Goal: Task Accomplishment & Management: Use online tool/utility

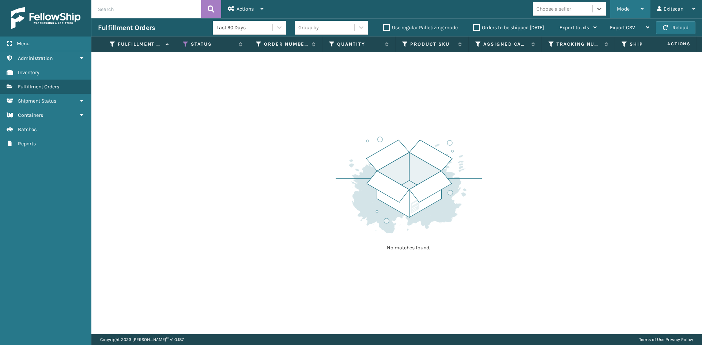
click at [622, 10] on span "Mode" at bounding box center [623, 9] width 13 height 6
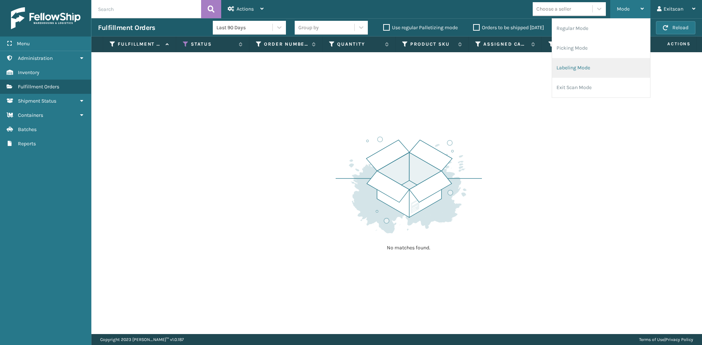
click at [562, 66] on li "Labeling Mode" at bounding box center [601, 68] width 98 height 20
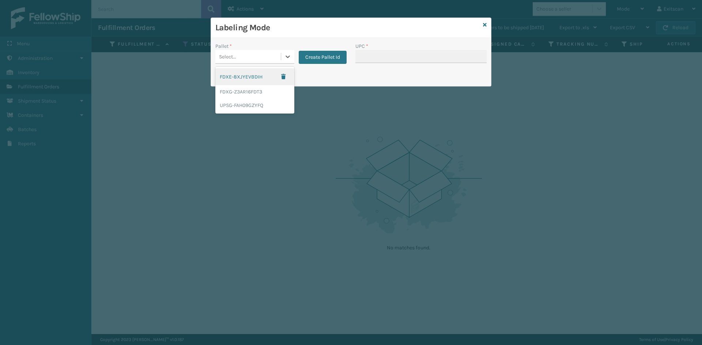
click at [265, 54] on div "Select..." at bounding box center [247, 57] width 65 height 12
click at [252, 90] on div "FDXG-Z3AR16FDT3" at bounding box center [254, 92] width 79 height 14
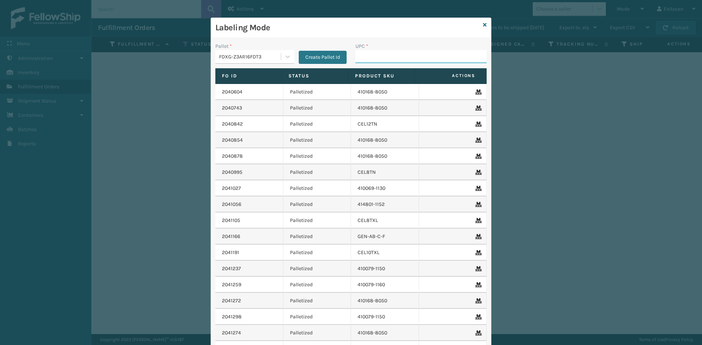
click at [401, 53] on input "UPC *" at bounding box center [420, 56] width 131 height 13
type input "SV2RMT"
type input "GEN-HBBRKT-EK-C-H-B-A"
type input "NEFHBBRKT"
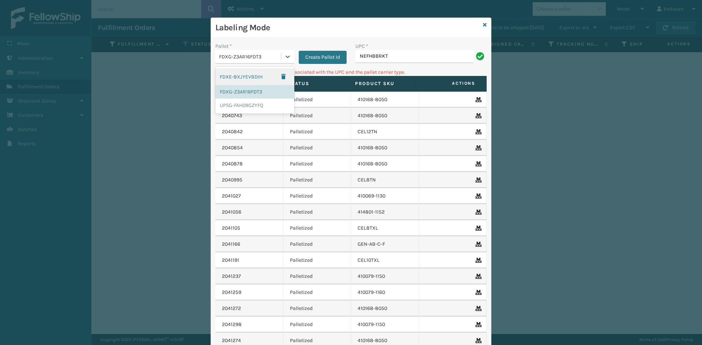
click at [259, 60] on div "FDXG-Z3AR16FDT3" at bounding box center [250, 57] width 63 height 8
click at [246, 107] on div "UPSG-FAH09GZYFQ" at bounding box center [254, 106] width 79 height 14
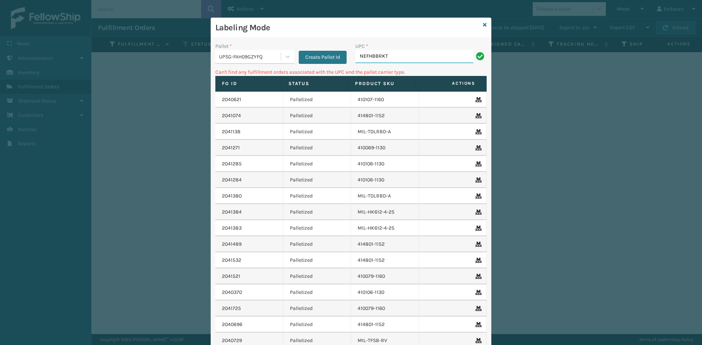
click at [427, 52] on input "NEFHBBRKT" at bounding box center [414, 56] width 118 height 13
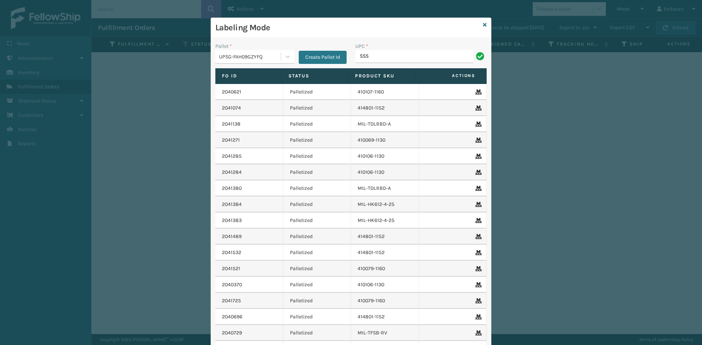
type input "SSSIDERAILS-NLPSERIESX4"
type input "SVS-REM-SLV-002"
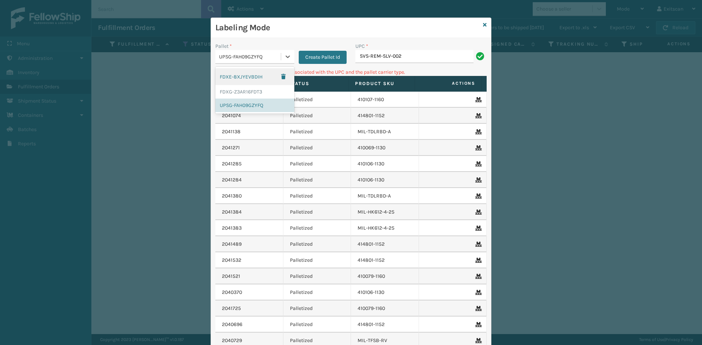
drag, startPoint x: 256, startPoint y: 58, endPoint x: 244, endPoint y: 81, distance: 25.7
click at [256, 58] on div "UPSG-FAH09GZYFQ" at bounding box center [250, 57] width 63 height 8
click at [243, 91] on div "FDXG-Z3AR16FDT3" at bounding box center [254, 92] width 79 height 14
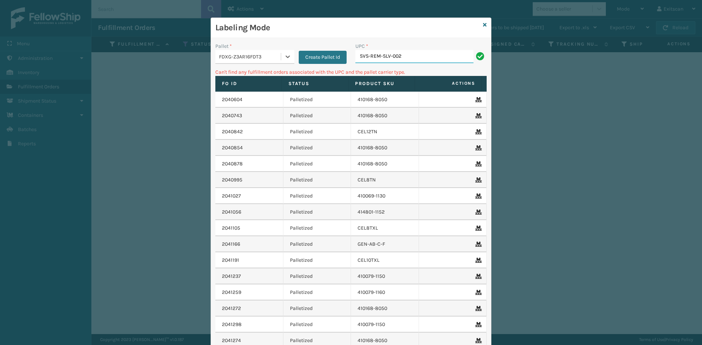
click at [424, 59] on input "SVS-REM-SLV-002" at bounding box center [414, 56] width 118 height 13
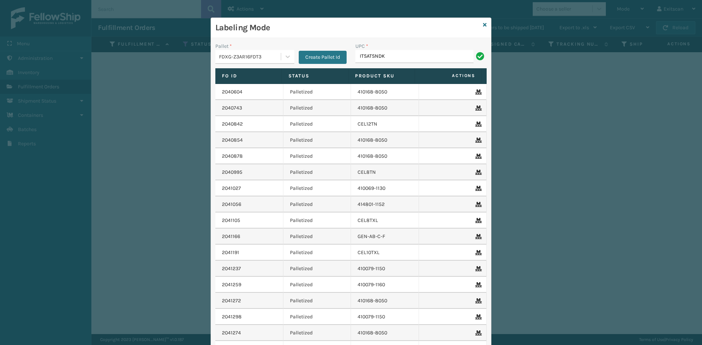
type input "ITSATSNDK"
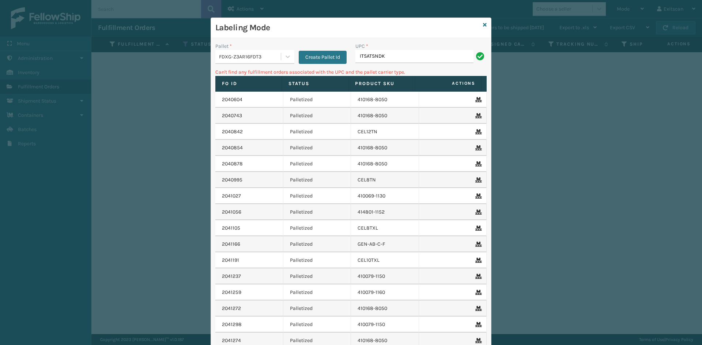
drag, startPoint x: 286, startPoint y: 39, endPoint x: 275, endPoint y: 48, distance: 14.6
click at [279, 44] on div "Pallet * FDXG-Z3AR16FDT3 Create Pallet Id UPC * ITSATSNDK Can't find any fulfil…" at bounding box center [351, 219] width 280 height 363
click at [269, 57] on div "FDXG-Z3AR16FDT3" at bounding box center [250, 57] width 63 height 8
click at [247, 103] on div "UPSG-FAH09GZYFQ" at bounding box center [254, 106] width 79 height 14
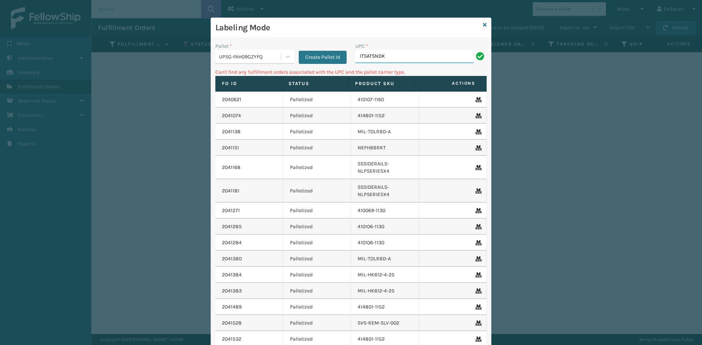
click at [409, 52] on input "ITSATSNDK" at bounding box center [414, 56] width 118 height 13
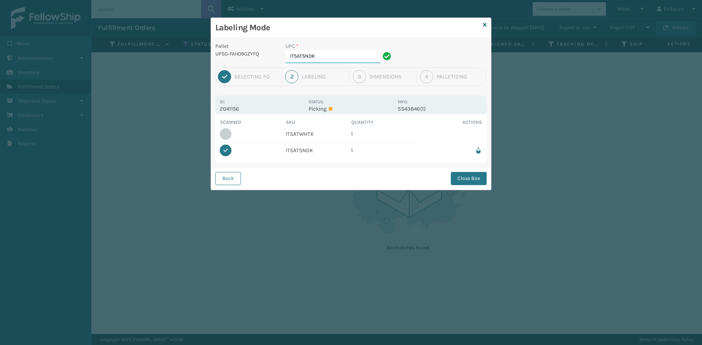
drag, startPoint x: 333, startPoint y: 57, endPoint x: 201, endPoint y: 49, distance: 132.2
click at [201, 49] on div "Labeling Mode Pallet UPSG-FAH09GZYFQ UPC * ITSATSNDK 1 Selecting FO 2 Labeling …" at bounding box center [351, 172] width 702 height 345
type input "ITSATWHTK"
click at [472, 186] on div "Back Close Box" at bounding box center [351, 178] width 280 height 22
click at [474, 181] on button "Close Box" at bounding box center [469, 178] width 36 height 13
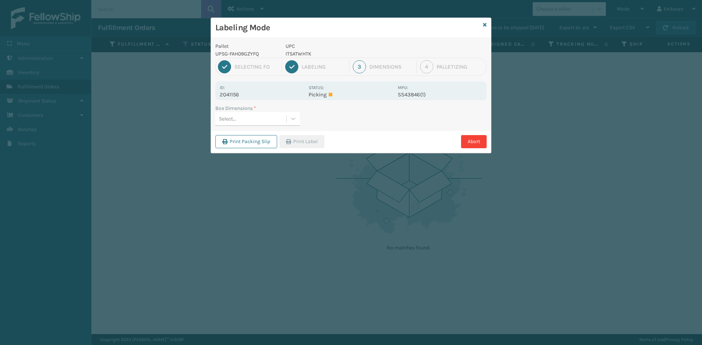
drag, startPoint x: 250, startPoint y: 107, endPoint x: 248, endPoint y: 114, distance: 6.6
click at [250, 109] on label "Box Dimensions *" at bounding box center [235, 109] width 41 height 8
click at [246, 118] on div "Select..." at bounding box center [250, 119] width 71 height 12
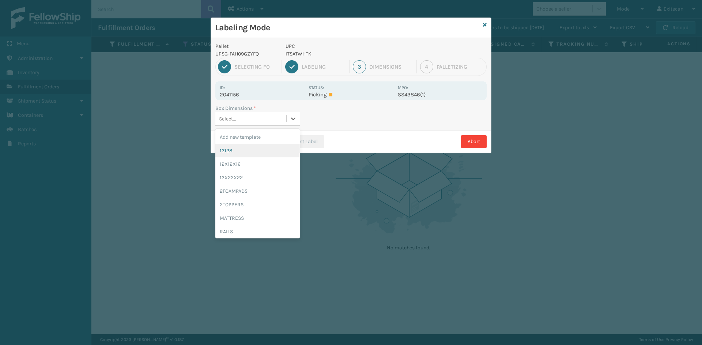
click at [231, 147] on div "12128" at bounding box center [257, 151] width 84 height 14
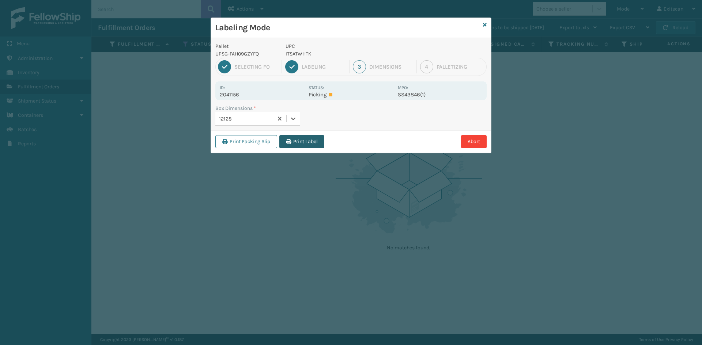
click at [303, 141] on button "Print Label" at bounding box center [301, 141] width 45 height 13
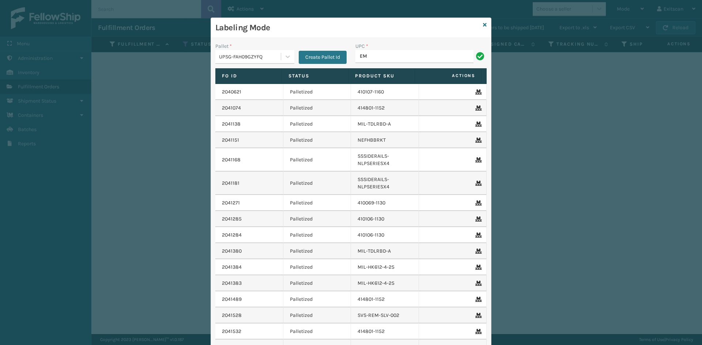
type input "E"
type input "SVS-REM-SLV-002"
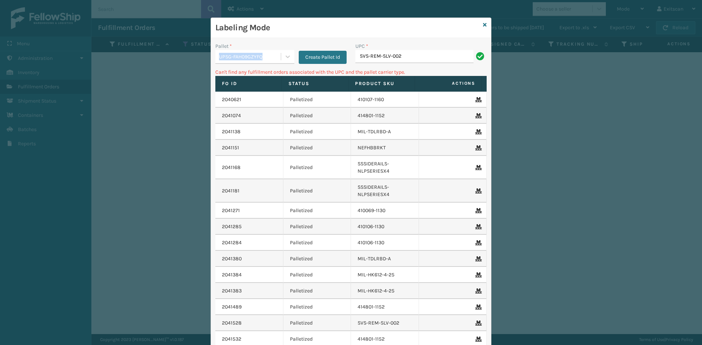
drag, startPoint x: 264, startPoint y: 50, endPoint x: 262, endPoint y: 54, distance: 3.9
click at [262, 53] on div "Pallet * UPSG-FAH09GZYFQ" at bounding box center [254, 53] width 79 height 22
drag, startPoint x: 262, startPoint y: 54, endPoint x: 261, endPoint y: 60, distance: 5.7
click at [262, 56] on div "UPSG-FAH09GZYFQ" at bounding box center [250, 57] width 63 height 8
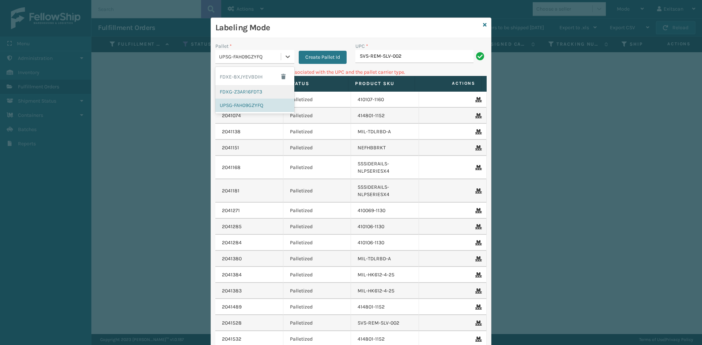
click at [250, 91] on div "FDXG-Z3AR16FDT3" at bounding box center [254, 92] width 79 height 14
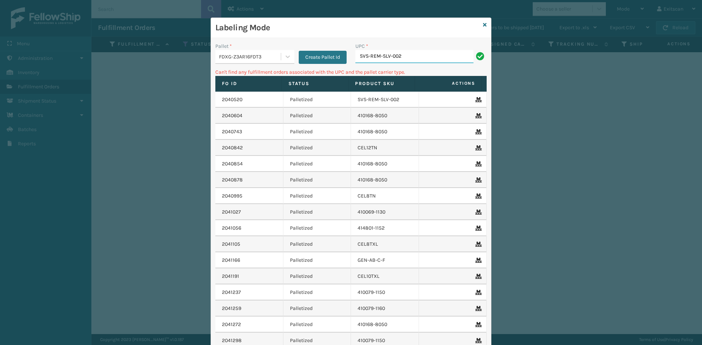
click at [444, 61] on input "SVS-REM-SLV-002" at bounding box center [414, 56] width 118 height 13
